Goal: Transaction & Acquisition: Purchase product/service

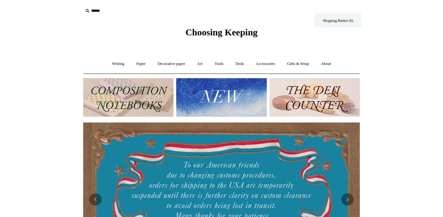
click at [329, 21] on link "Shopping Basket (0)" at bounding box center [338, 21] width 46 height 14
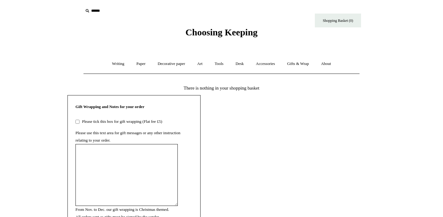
click at [93, 8] on input "text" at bounding box center [121, 10] width 76 height 11
click at [121, 8] on input "text" at bounding box center [121, 10] width 76 height 11
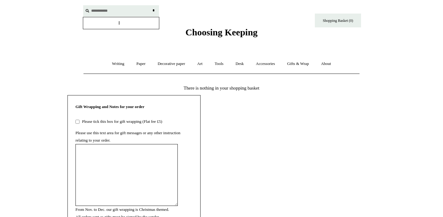
type input "**********"
click at [150, 5] on input "*" at bounding box center [153, 10] width 6 height 11
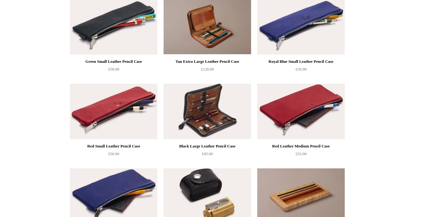
scroll to position [271, 0]
